Goal: Navigation & Orientation: Find specific page/section

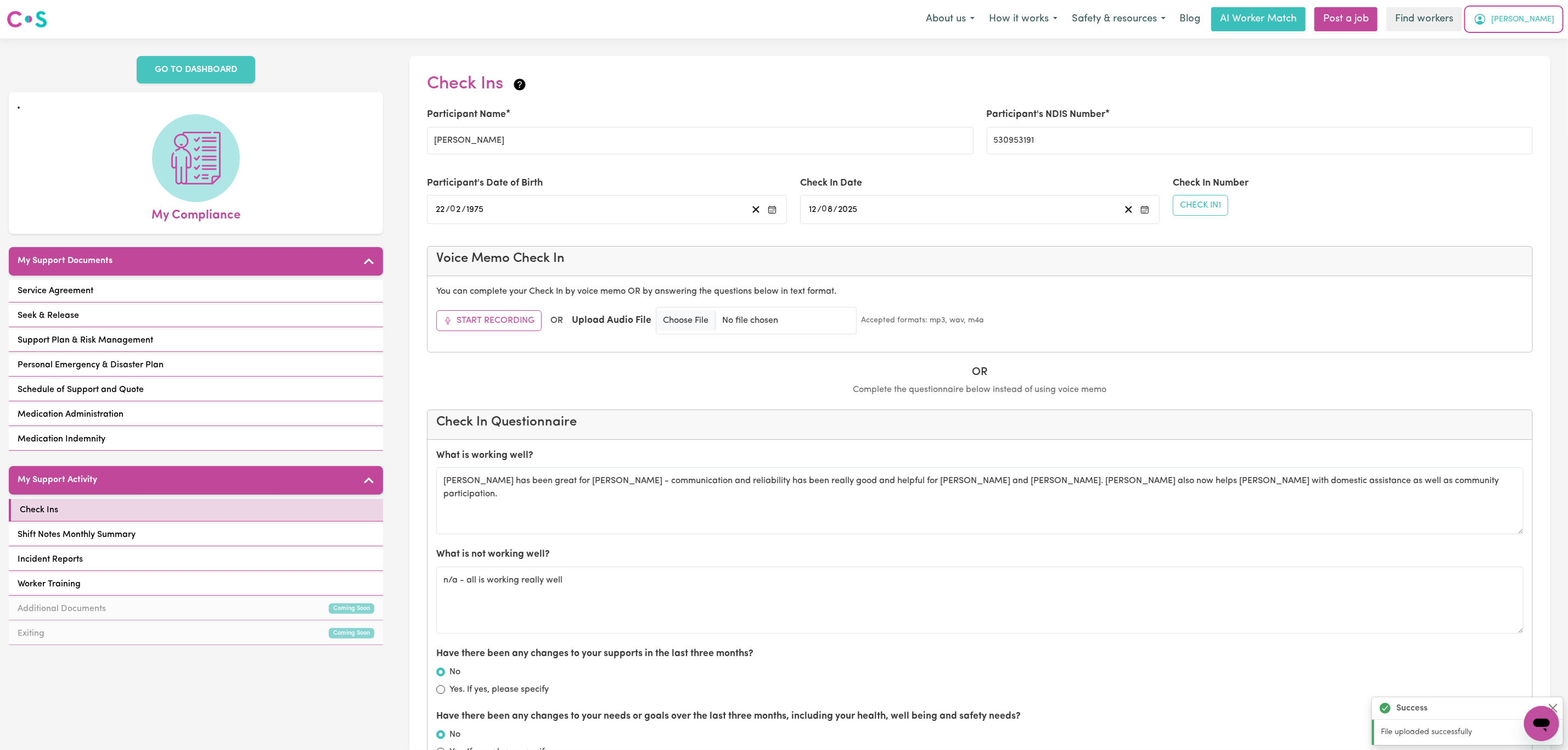
click at [1487, 18] on icon "My Account" at bounding box center [1480, 19] width 14 height 14
click at [1528, 39] on link "My Dashboard" at bounding box center [1517, 42] width 87 height 21
